Goal: Check status

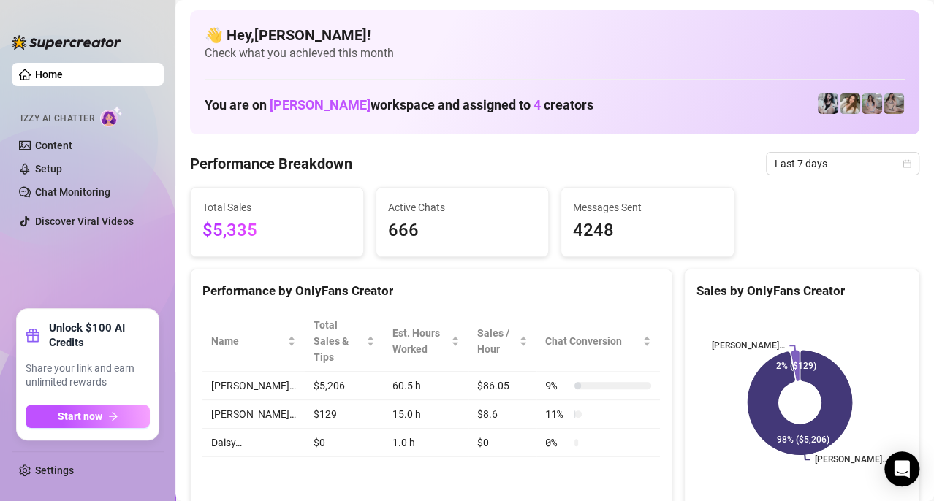
click at [259, 213] on span "Total Sales" at bounding box center [276, 208] width 149 height 16
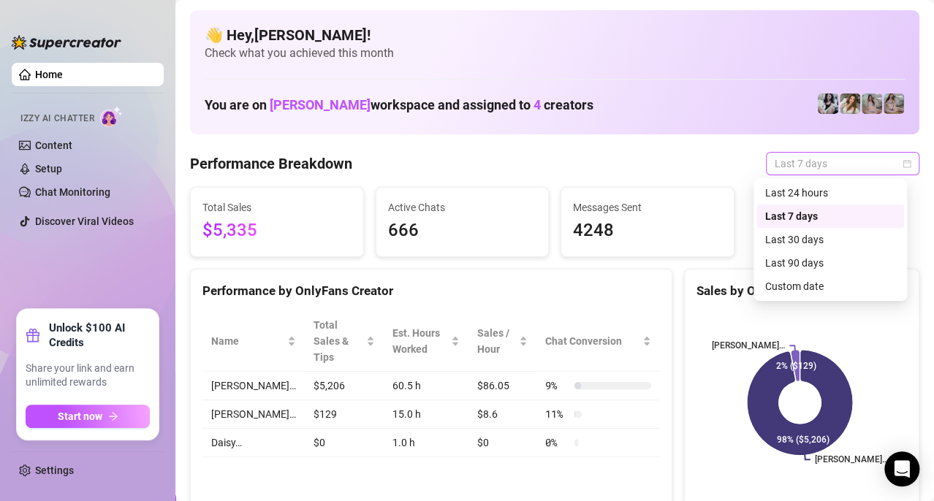
click at [900, 165] on div "Last 7 days" at bounding box center [842, 163] width 153 height 23
click at [824, 189] on div "Last 24 hours" at bounding box center [830, 193] width 130 height 16
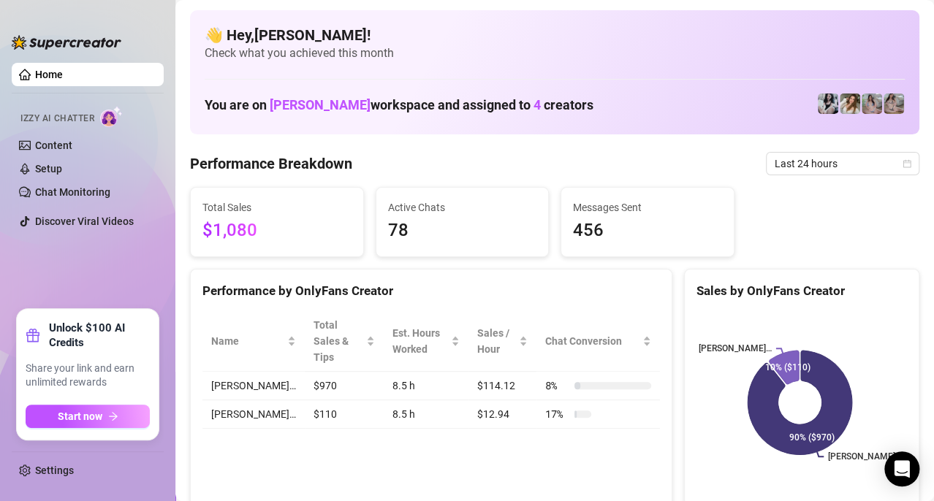
click at [814, 20] on div "👋 Hey, [PERSON_NAME] ! Check what you achieved this month You are on [PERSON_NA…" at bounding box center [554, 72] width 729 height 124
click at [843, 23] on div "👋 Hey, [PERSON_NAME] ! Check what you achieved this month You are on [PERSON_NA…" at bounding box center [554, 72] width 729 height 124
click at [903, 164] on icon "calendar" at bounding box center [907, 163] width 8 height 8
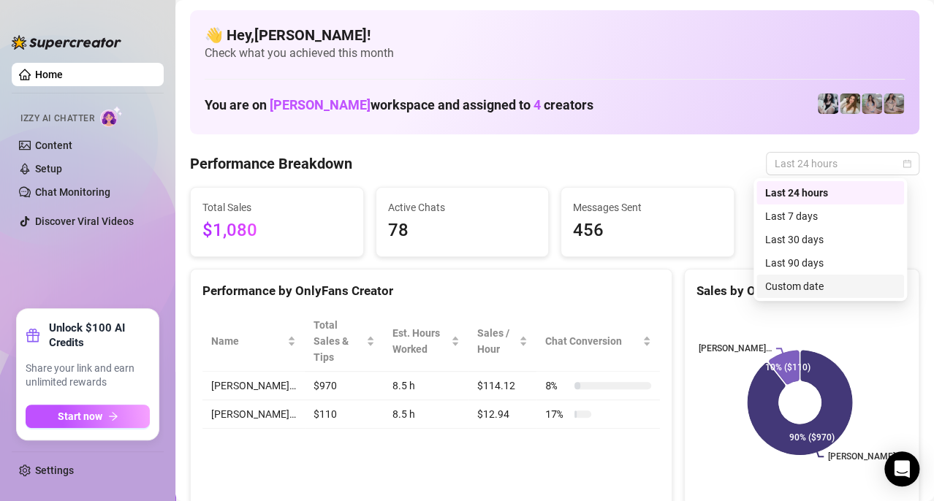
click at [813, 284] on div "Custom date" at bounding box center [830, 286] width 130 height 16
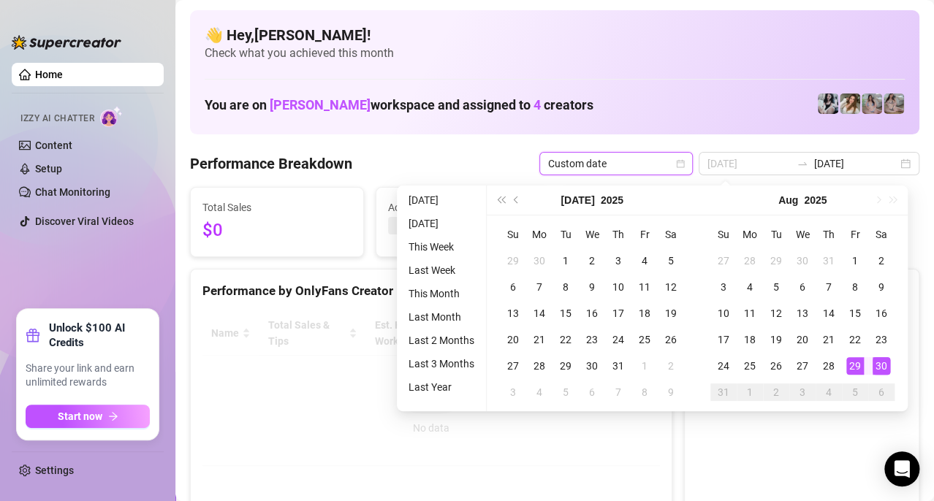
type input "[DATE]"
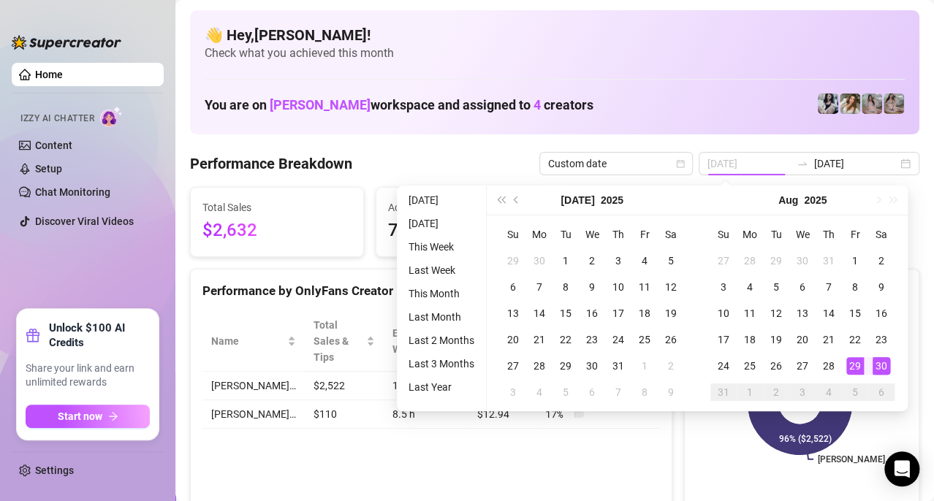
click at [854, 371] on div "29" at bounding box center [855, 366] width 18 height 18
click at [897, 162] on div "[DATE] [DATE]" at bounding box center [809, 163] width 221 height 23
click at [847, 162] on input "[DATE]" at bounding box center [855, 164] width 83 height 16
type input "[DATE]"
click at [851, 366] on div "29" at bounding box center [855, 366] width 18 height 18
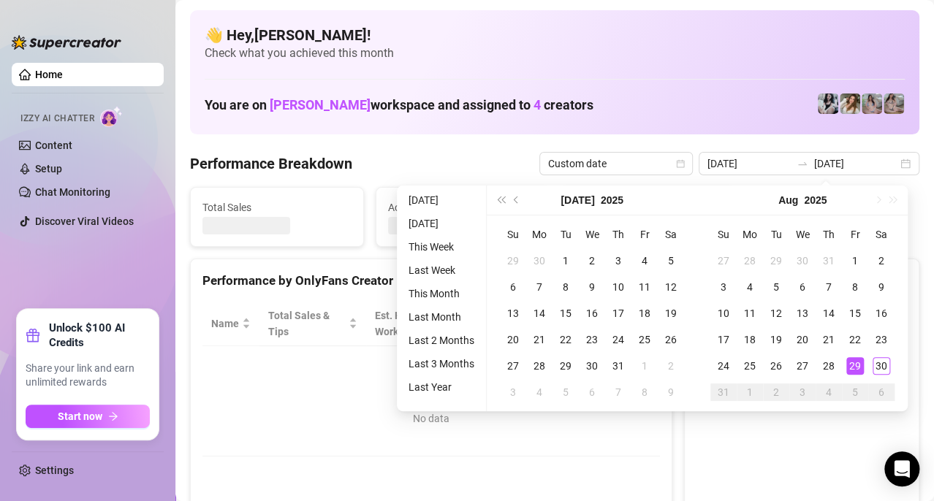
type input "[DATE]"
click at [851, 366] on canvas at bounding box center [799, 411] width 206 height 219
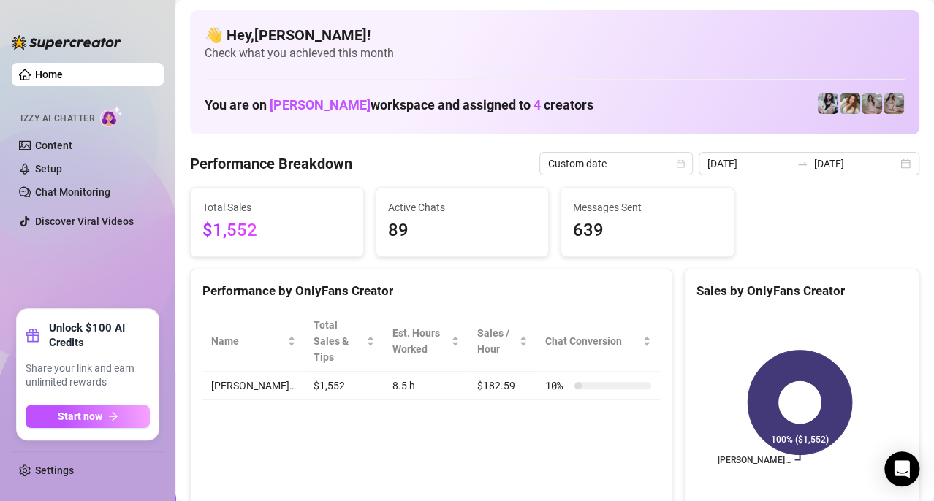
drag, startPoint x: 859, startPoint y: 12, endPoint x: 856, endPoint y: 78, distance: 65.8
click at [859, 12] on div "👋 Hey, [PERSON_NAME] ! Check what you achieved this month You are on [PERSON_NA…" at bounding box center [554, 72] width 729 height 124
click at [748, 164] on input "[DATE]" at bounding box center [748, 164] width 83 height 16
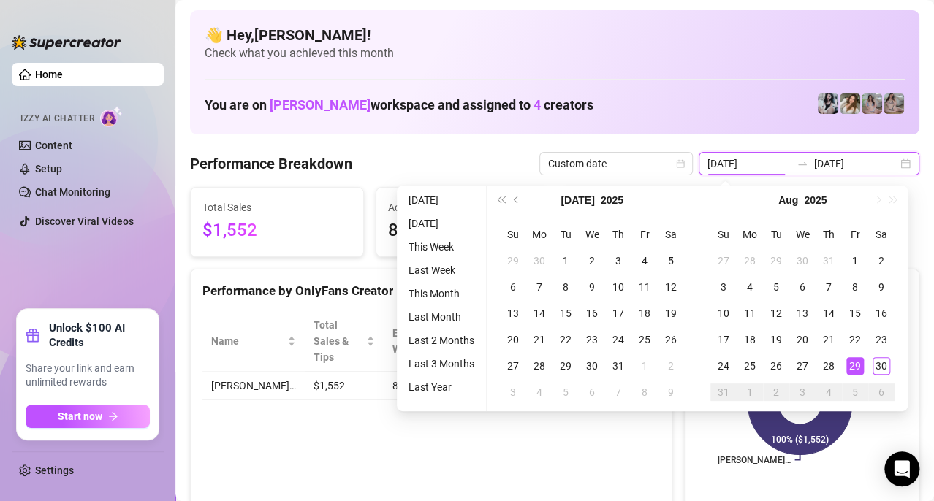
click at [757, 163] on input "[DATE]" at bounding box center [748, 164] width 83 height 16
type input "[DATE]"
click at [877, 365] on div "30" at bounding box center [882, 366] width 18 height 18
click at [832, 164] on input "[DATE]" at bounding box center [855, 164] width 83 height 16
click at [865, 165] on input "[DATE]" at bounding box center [855, 164] width 83 height 16
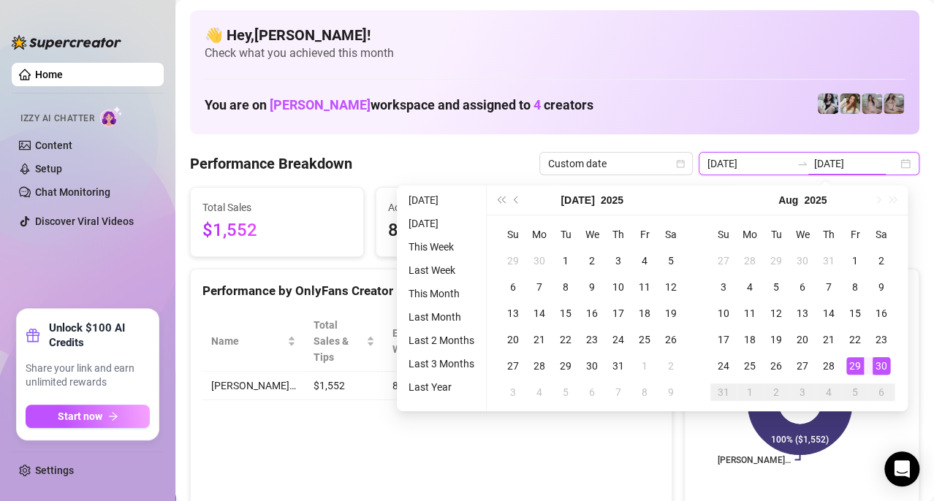
type input "[DATE]"
click at [884, 360] on div "30" at bounding box center [882, 366] width 18 height 18
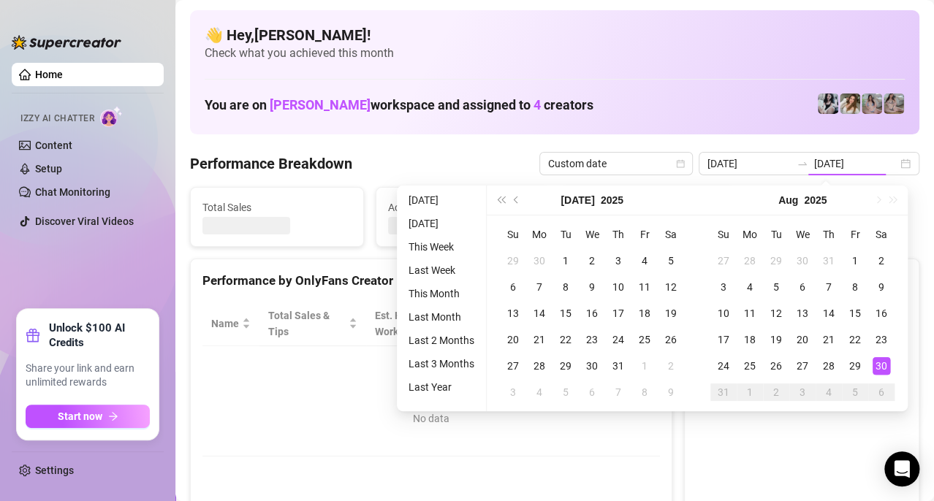
type input "[DATE]"
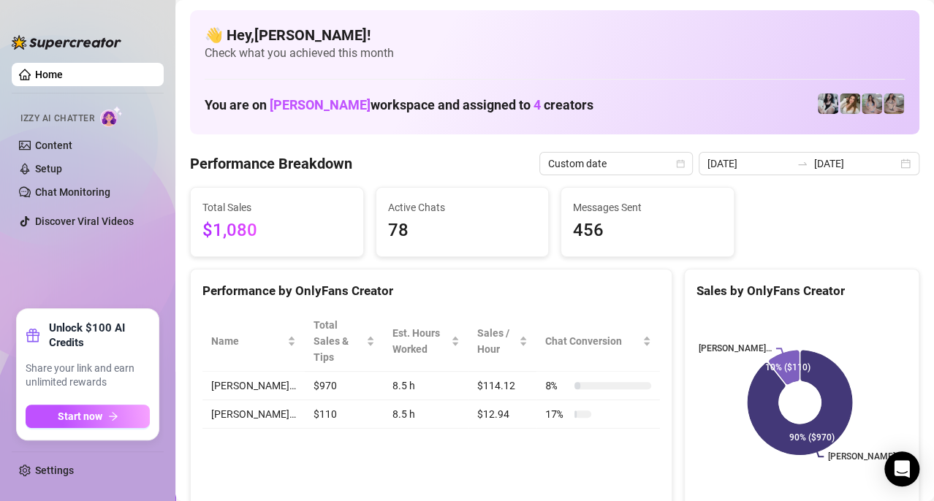
click at [793, 20] on div "👋 Hey, [PERSON_NAME] ! Check what you achieved this month You are on [PERSON_NA…" at bounding box center [554, 72] width 729 height 124
